Goal: Task Accomplishment & Management: Use online tool/utility

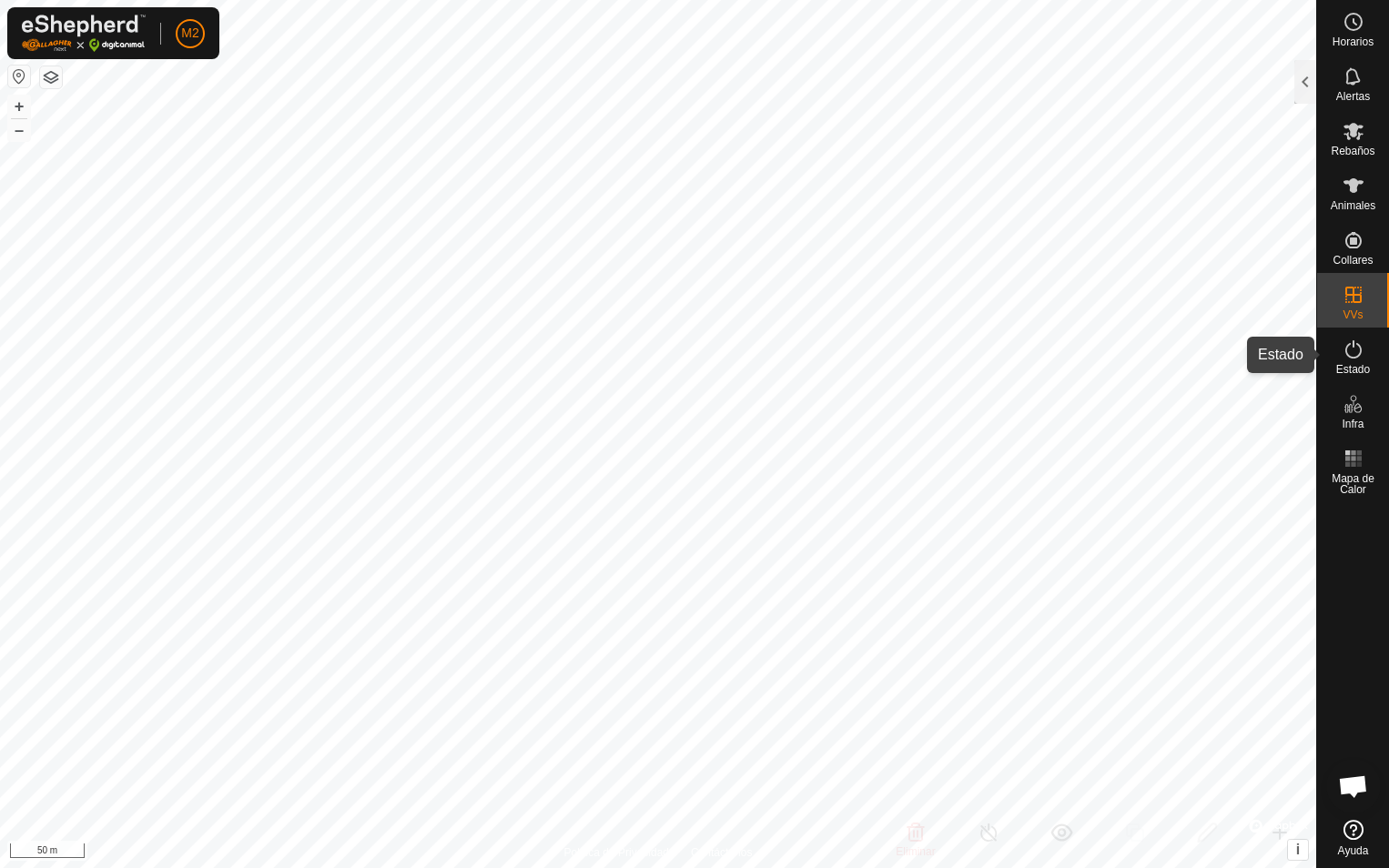
click at [1355, 363] on es-activation-svg-icon at bounding box center [1353, 350] width 33 height 29
checkbox input "false"
checkbox input "true"
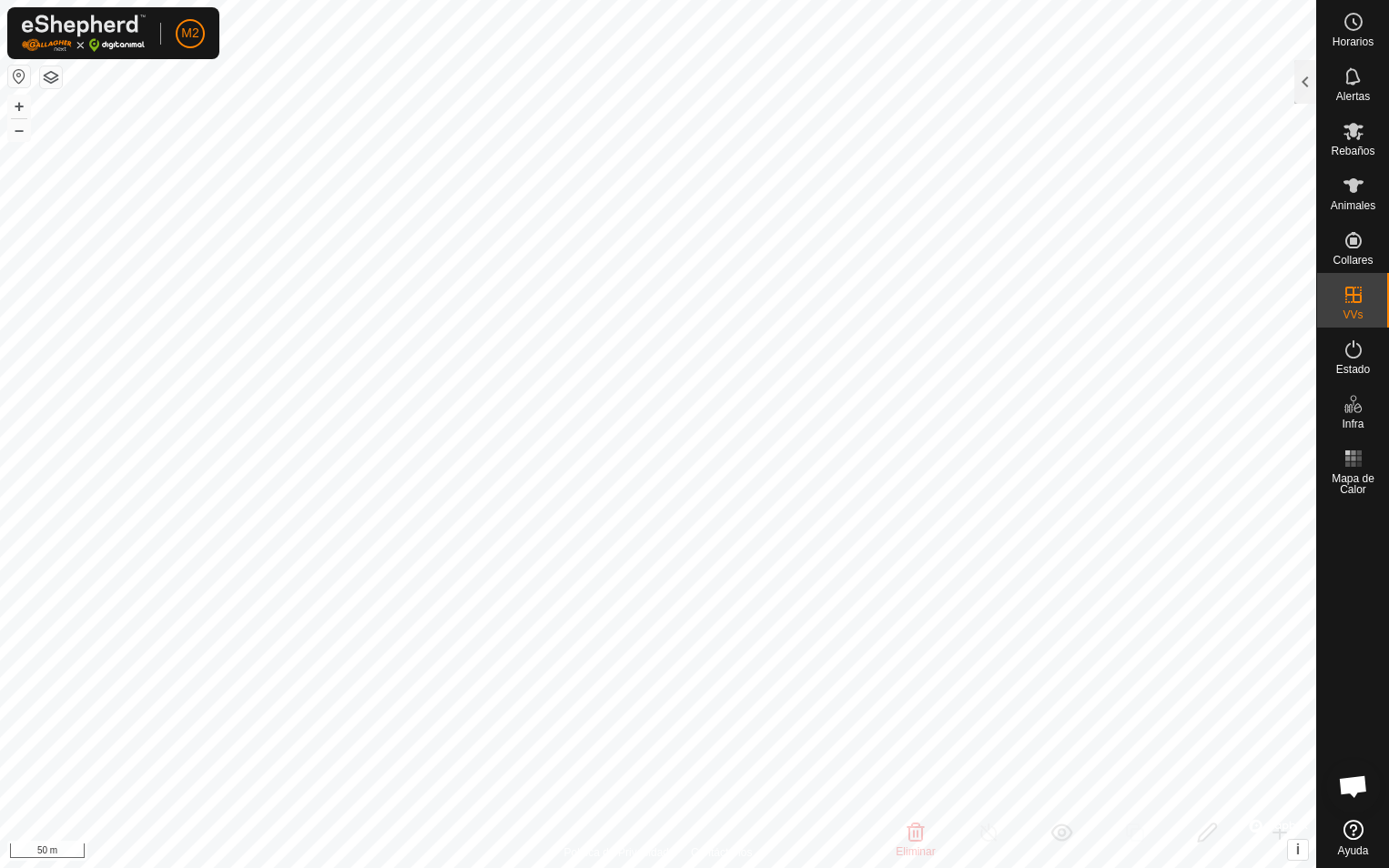
checkbox input "false"
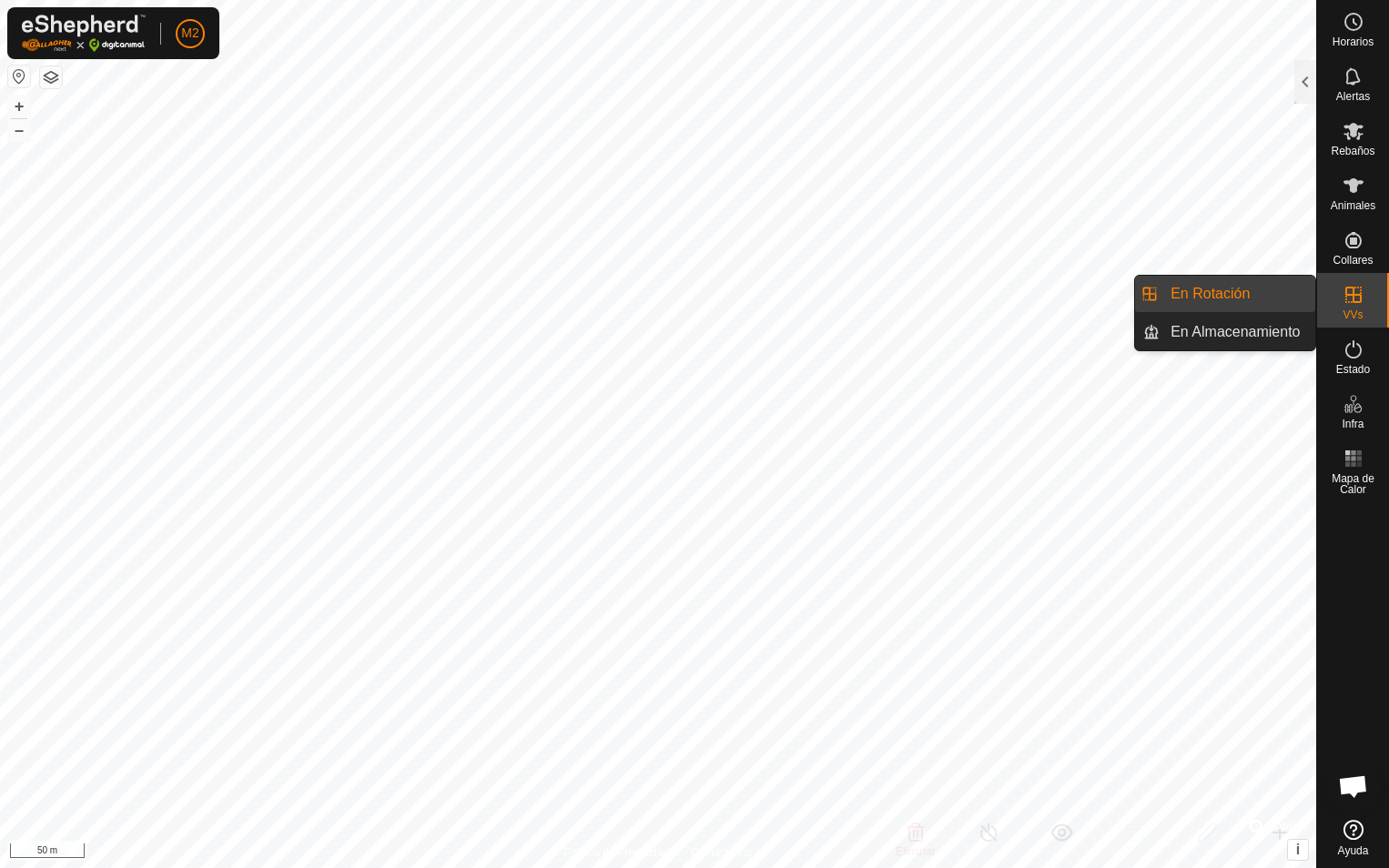
click at [1192, 288] on link "En Rotación" at bounding box center [1237, 294] width 156 height 36
click at [1196, 294] on link "En Rotación" at bounding box center [1237, 294] width 156 height 36
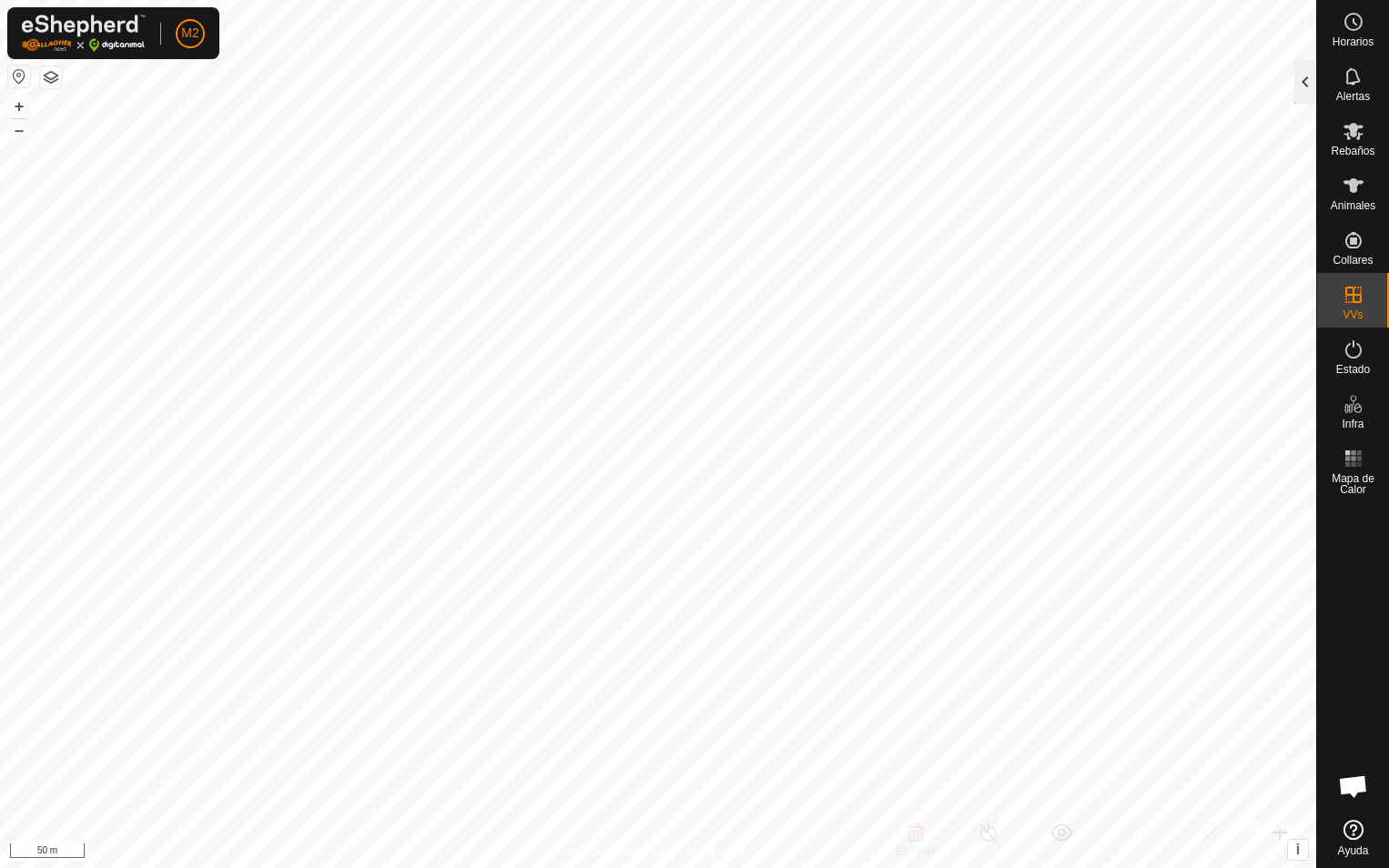
click at [1301, 84] on div at bounding box center [1305, 82] width 22 height 44
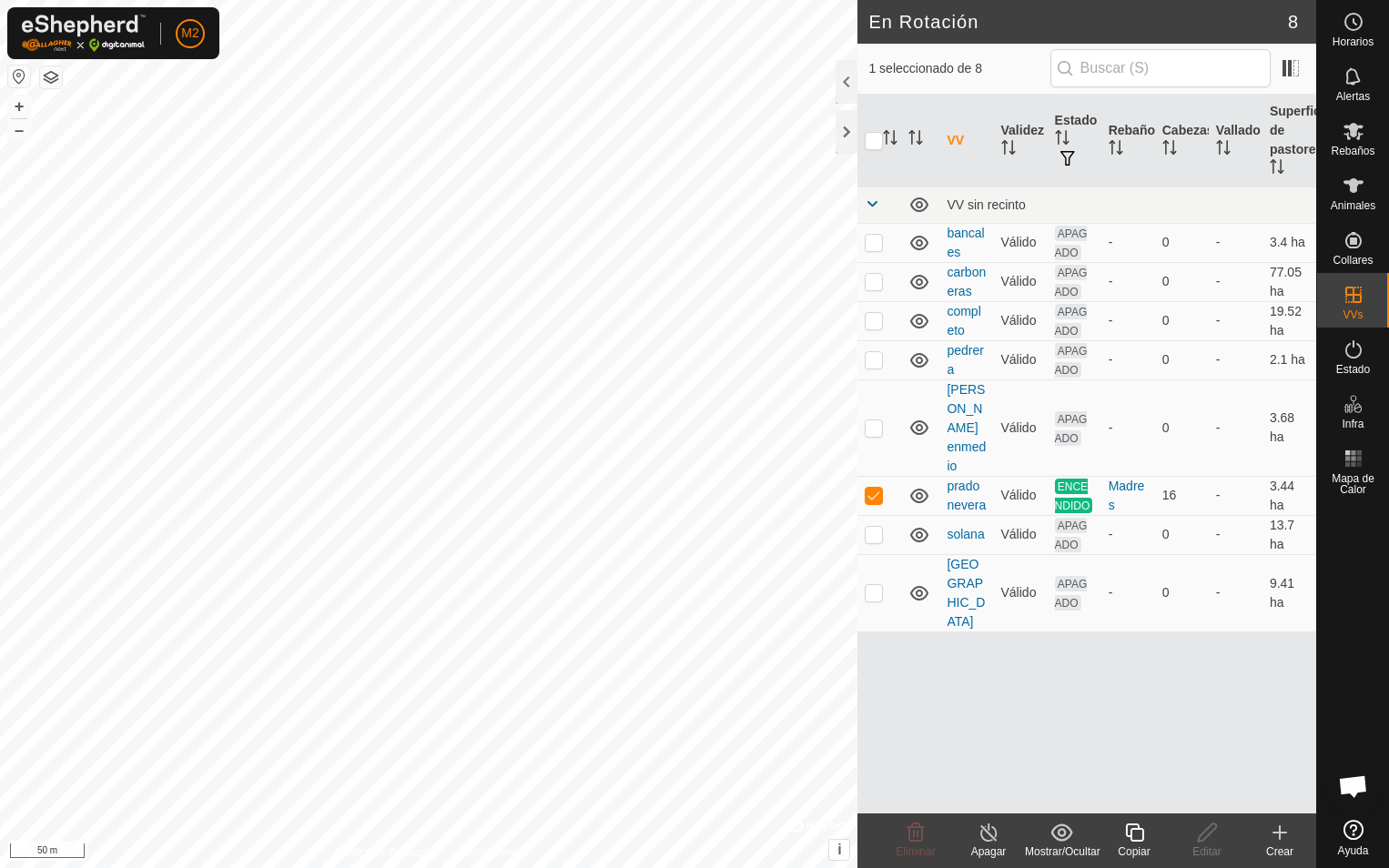
click at [989, 840] on icon at bounding box center [988, 832] width 23 height 22
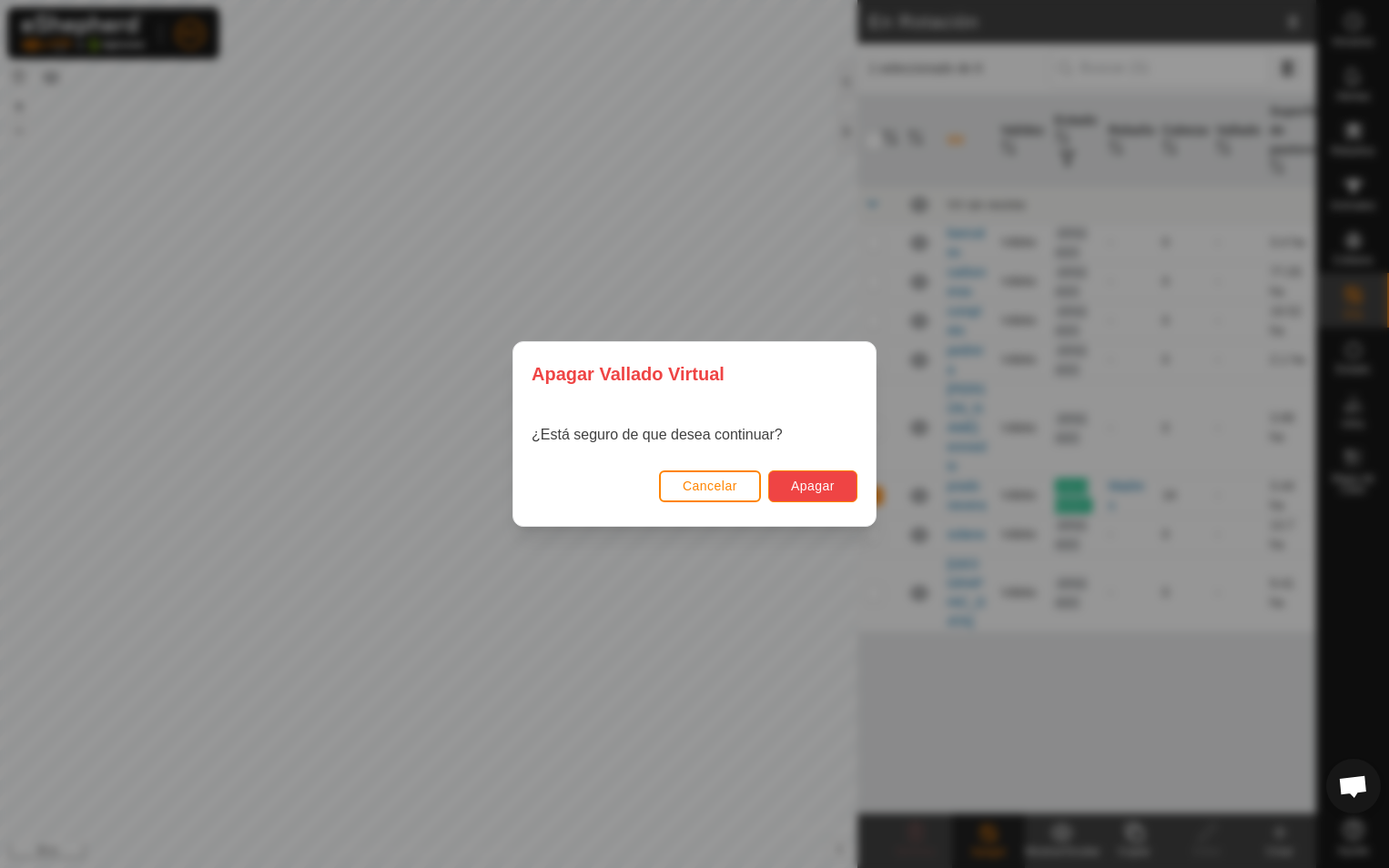
click at [813, 485] on span "Apagar" at bounding box center [812, 486] width 44 height 15
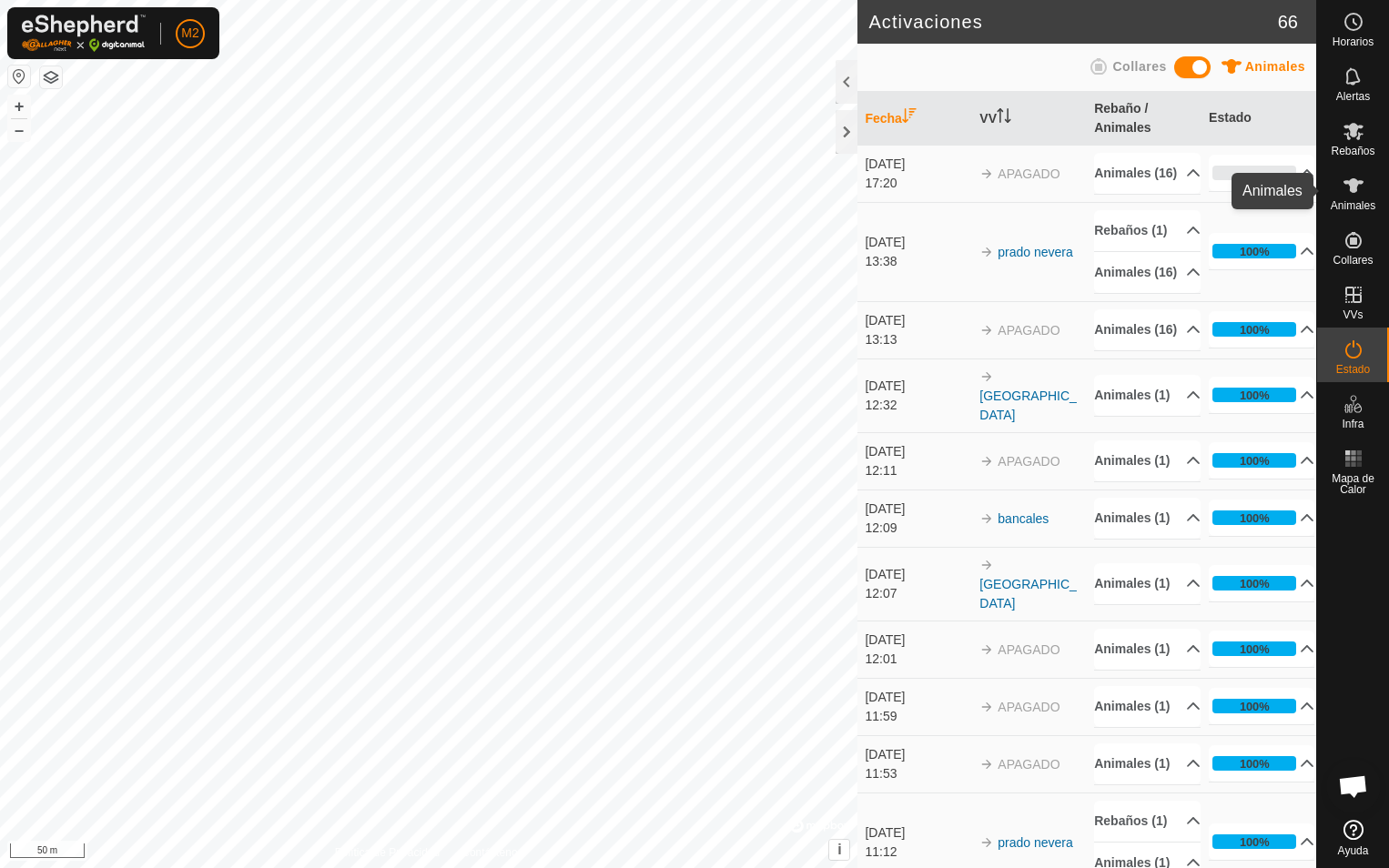
click at [1353, 193] on icon at bounding box center [1353, 186] width 22 height 22
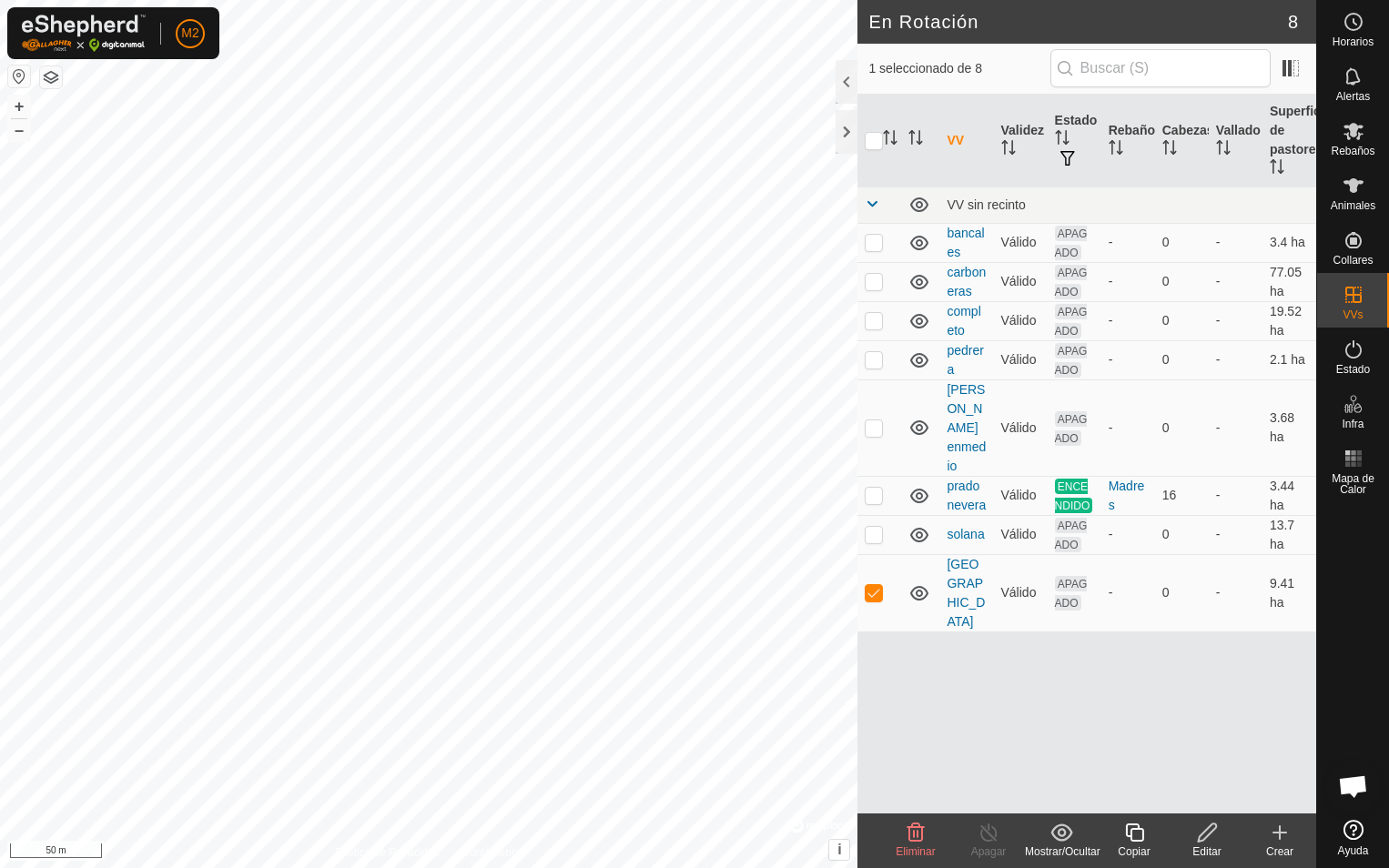
checkbox input "true"
checkbox input "false"
click at [1354, 149] on span "Rebaños" at bounding box center [1353, 151] width 44 height 11
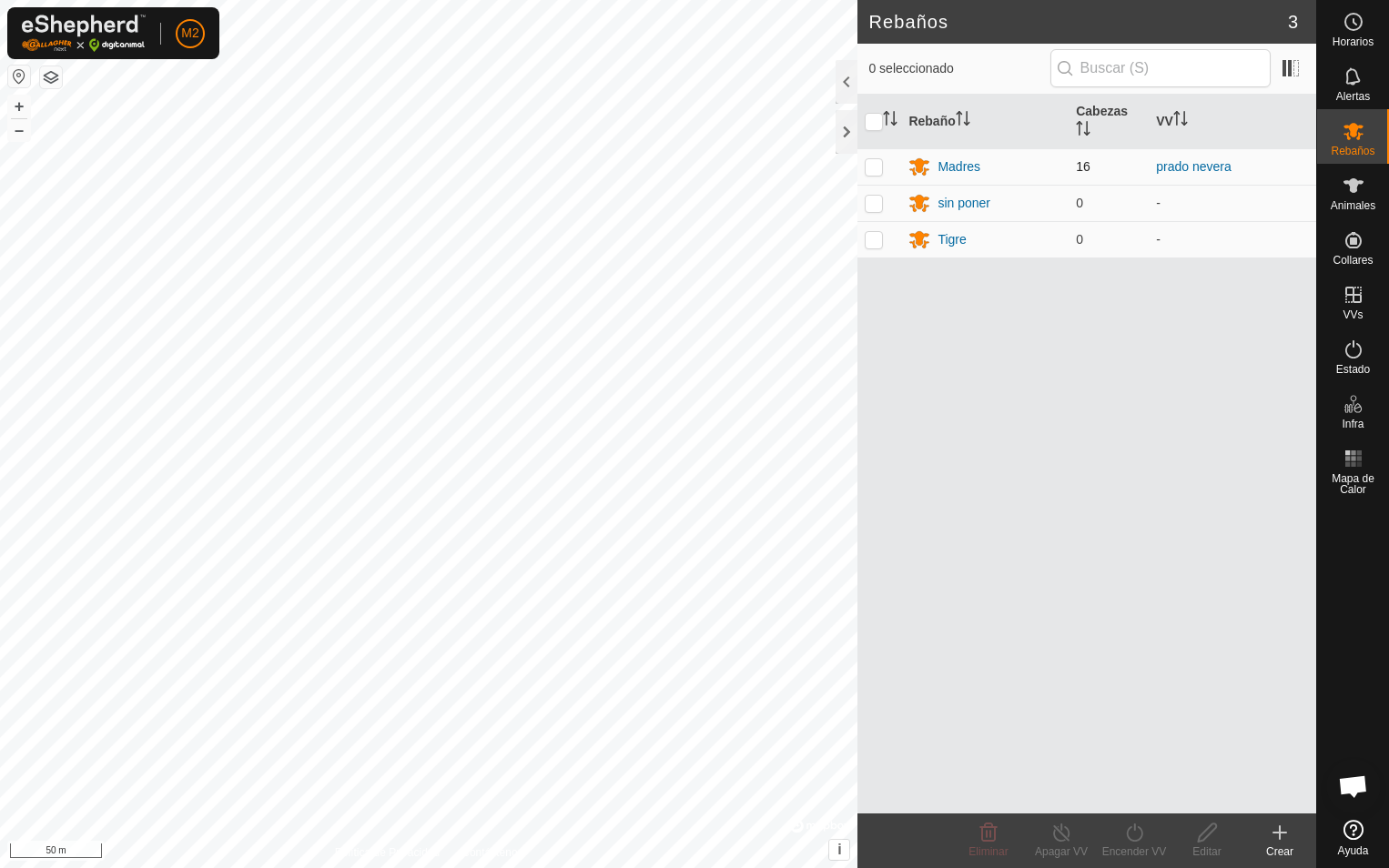
click at [874, 166] on p-checkbox at bounding box center [873, 167] width 18 height 15
checkbox input "true"
click at [1129, 834] on icon at bounding box center [1134, 832] width 23 height 22
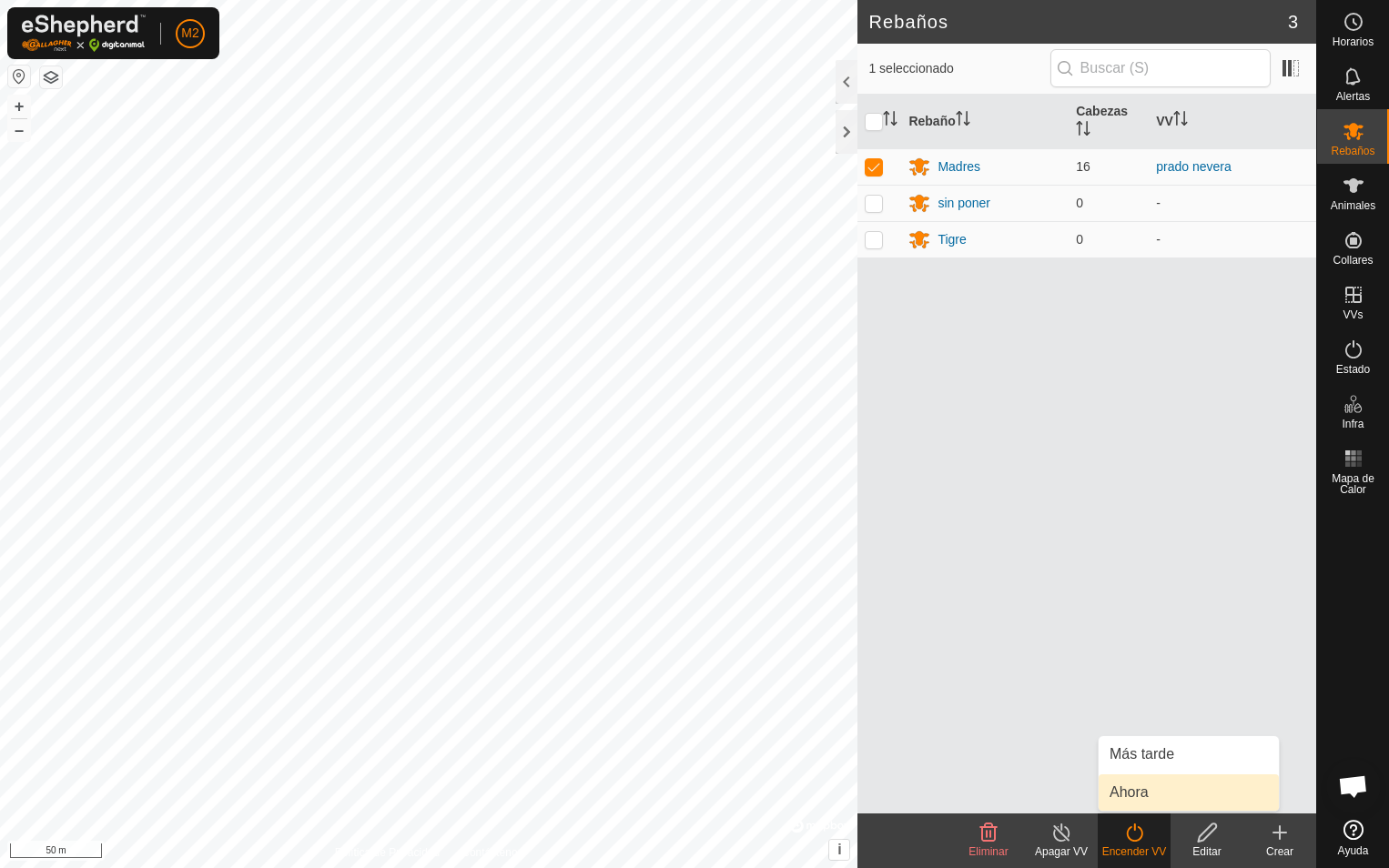
click at [1151, 788] on link "Ahora" at bounding box center [1189, 792] width 180 height 36
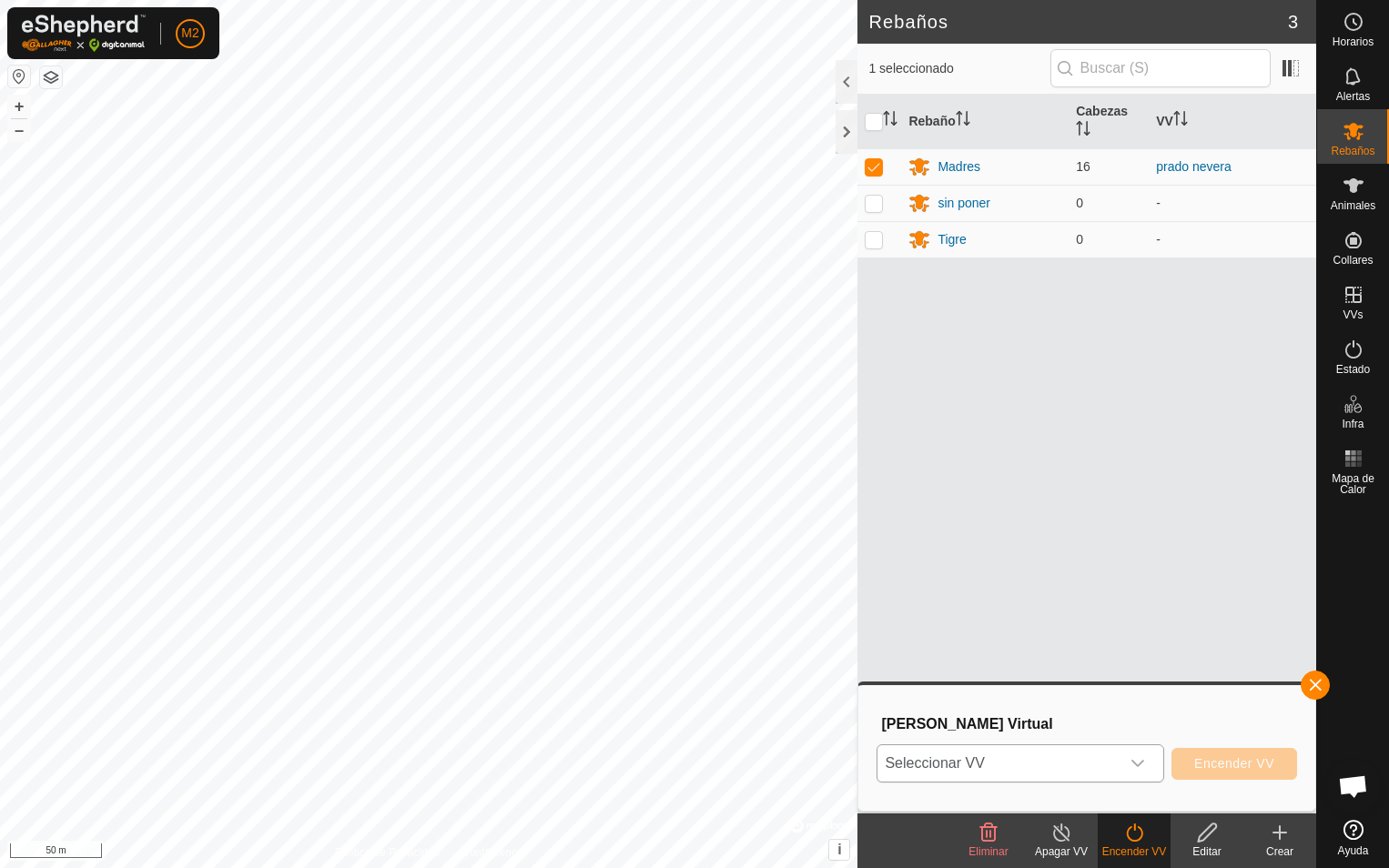
click at [1145, 762] on icon "dropdown trigger" at bounding box center [1138, 763] width 15 height 15
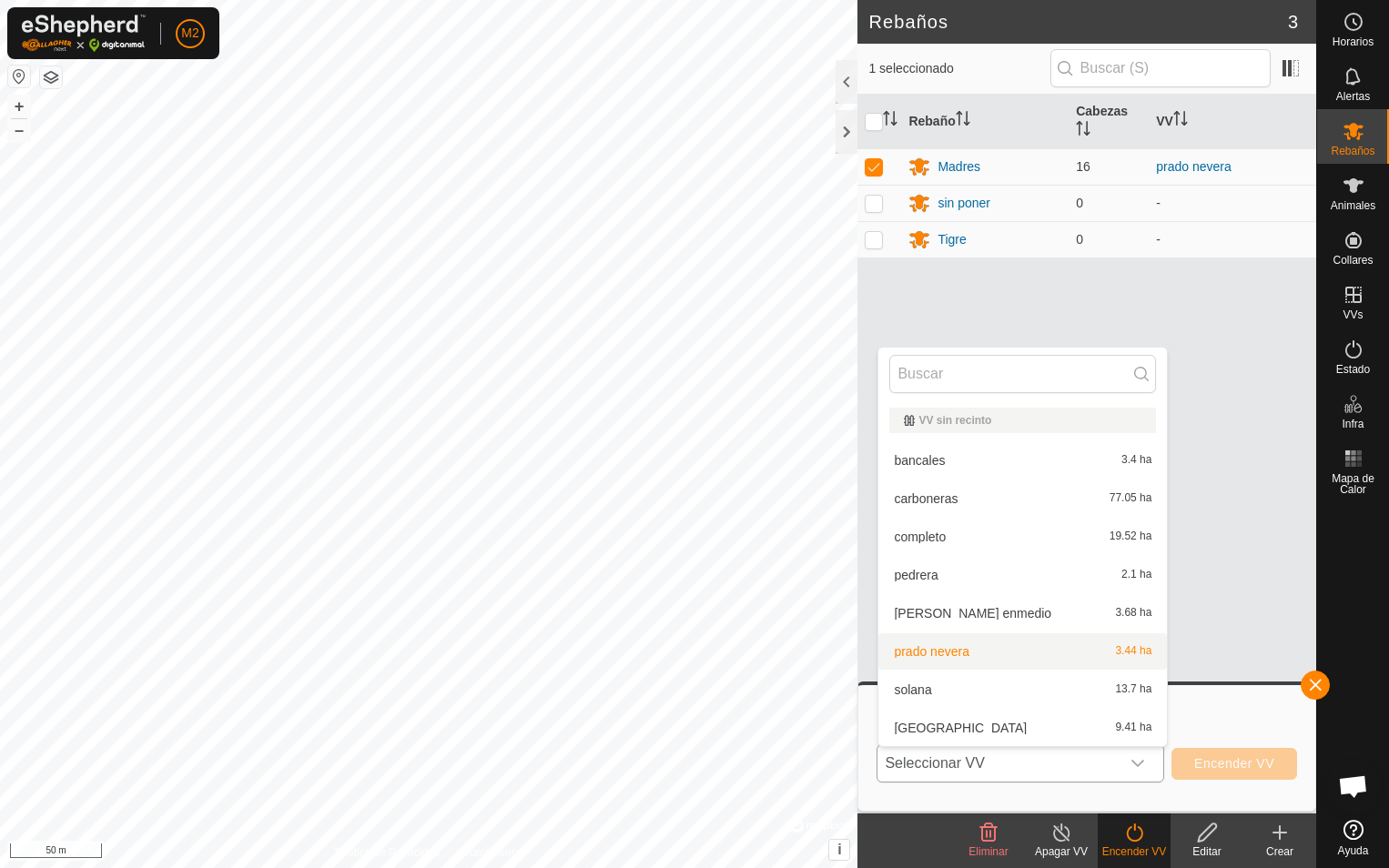
click at [971, 653] on li "prado nevera 3.44 ha" at bounding box center [1022, 651] width 289 height 36
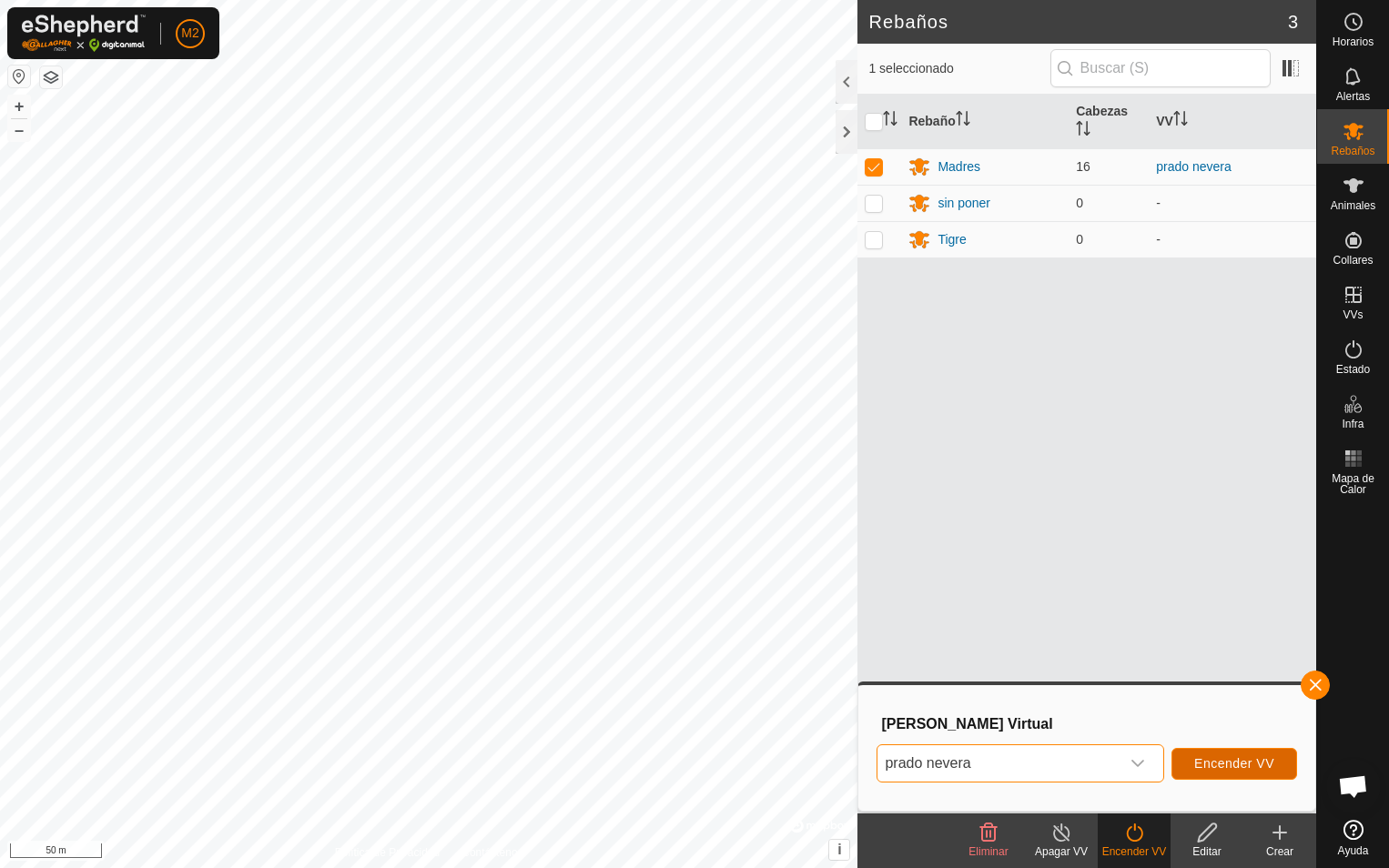
click at [1221, 769] on span "Encender VV" at bounding box center [1234, 763] width 80 height 15
